Goal: Navigation & Orientation: Find specific page/section

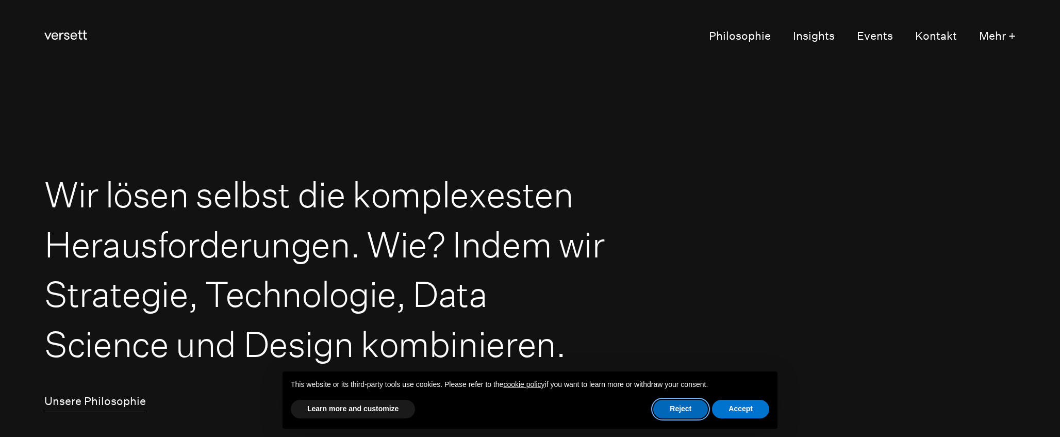
click at [672, 405] on button "Reject" at bounding box center [681, 409] width 55 height 19
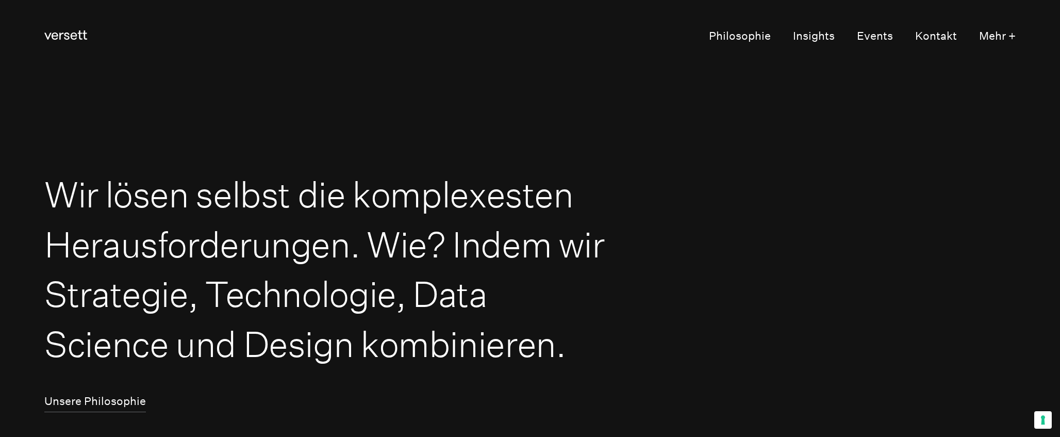
click at [717, 2] on header "Versett Primary Navigation Philosophie Insights Events Kontakt Mehr +" at bounding box center [530, 36] width 972 height 73
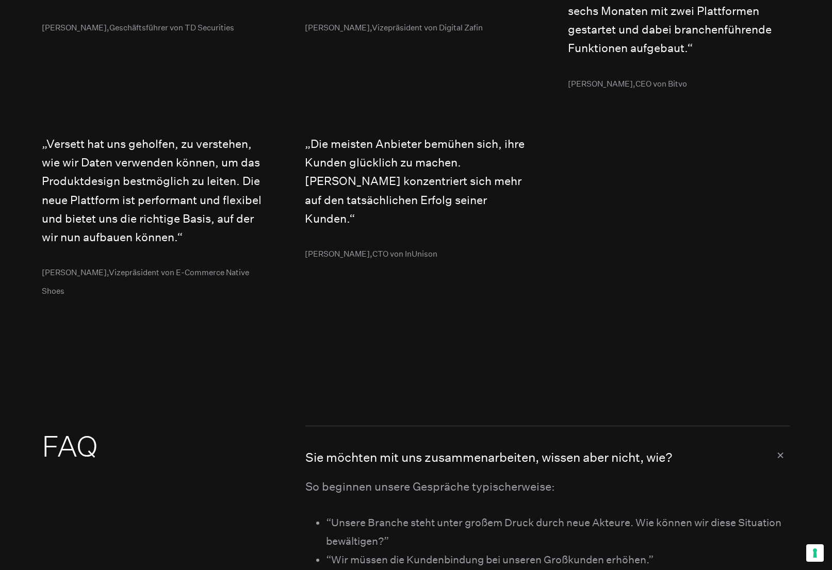
scroll to position [5509, 0]
